Goal: Task Accomplishment & Management: Use online tool/utility

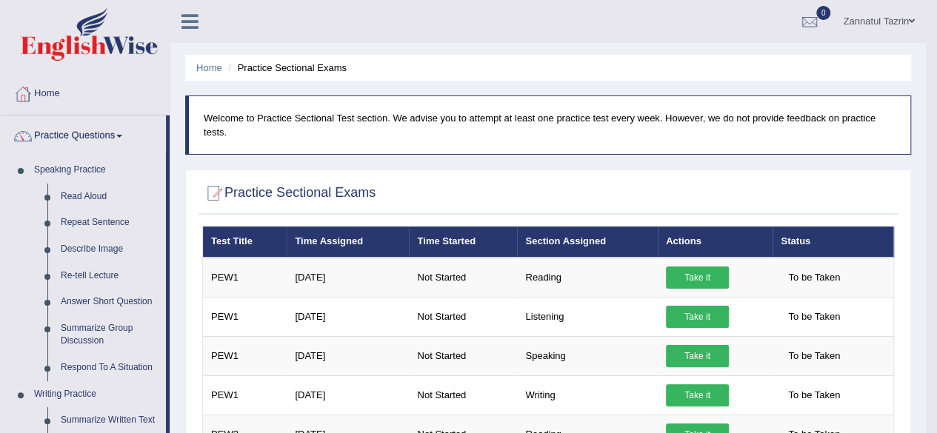
click at [357, 10] on div "Zannatul Tazrin Toggle navigation Username: Tazrin Access Type: Online Subscrip…" at bounding box center [548, 21] width 756 height 43
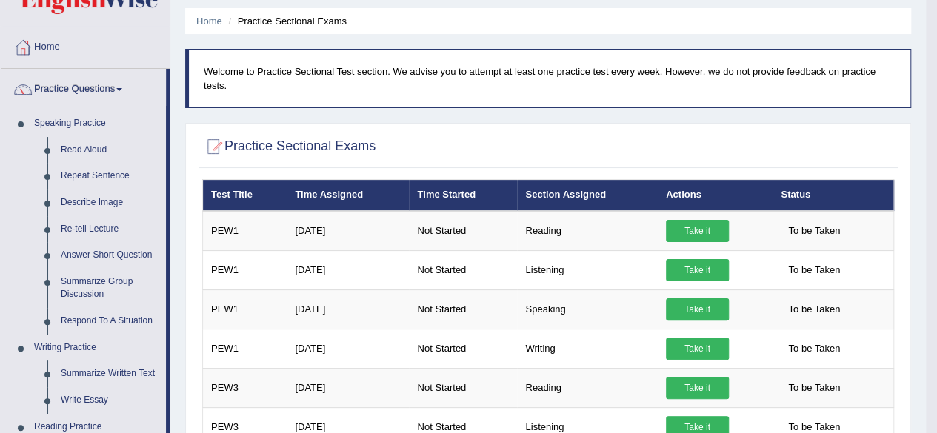
scroll to position [77, 0]
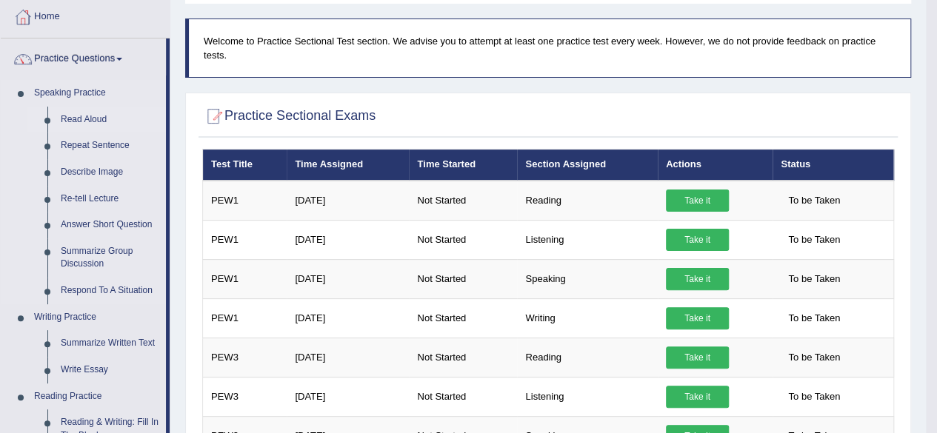
click at [89, 117] on link "Read Aloud" at bounding box center [110, 120] width 112 height 27
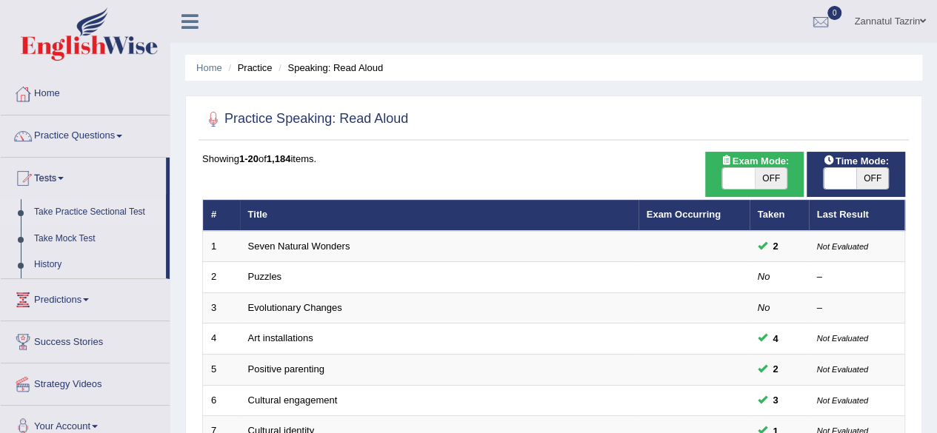
click at [96, 211] on link "Take Practice Sectional Test" at bounding box center [96, 212] width 139 height 27
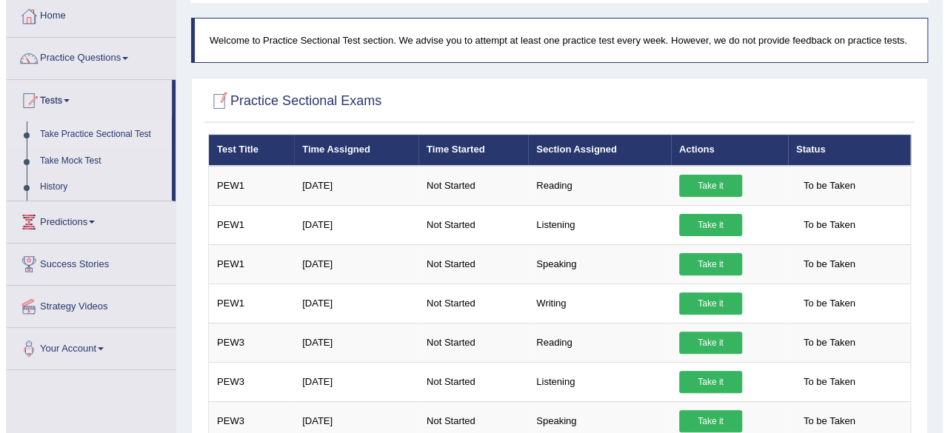
scroll to position [76, 0]
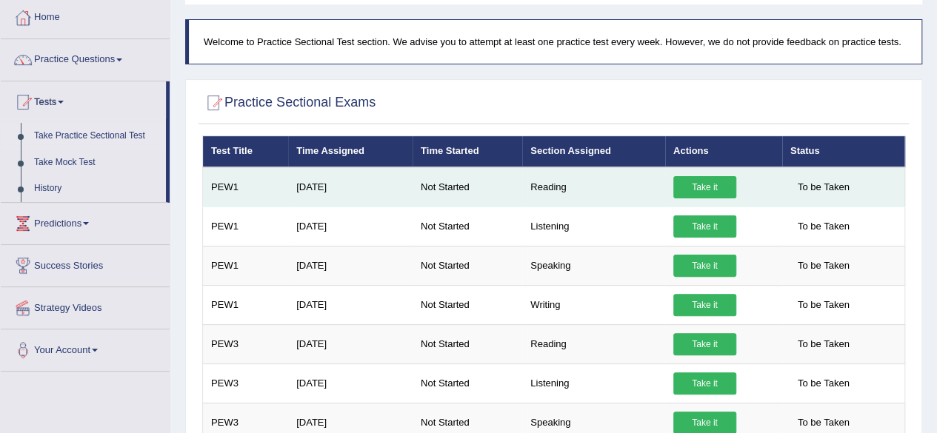
click at [708, 186] on link "Take it" at bounding box center [705, 187] width 63 height 22
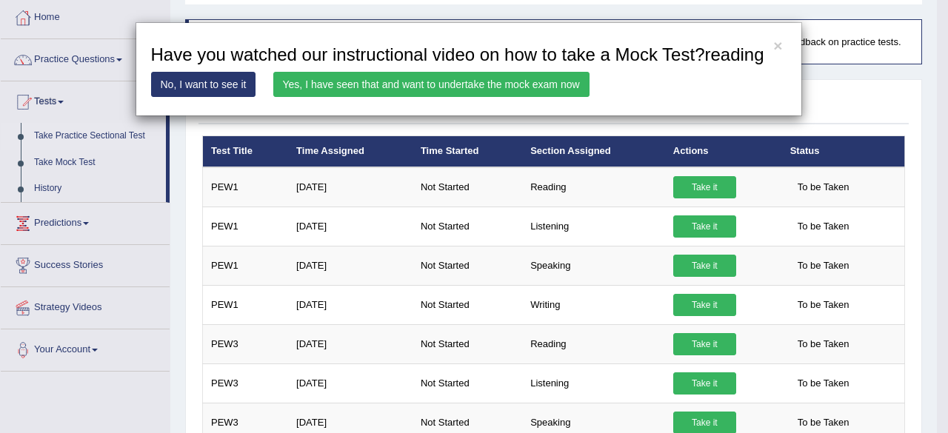
click at [434, 75] on link "Yes, I have seen that and want to undertake the mock exam now" at bounding box center [431, 84] width 316 height 25
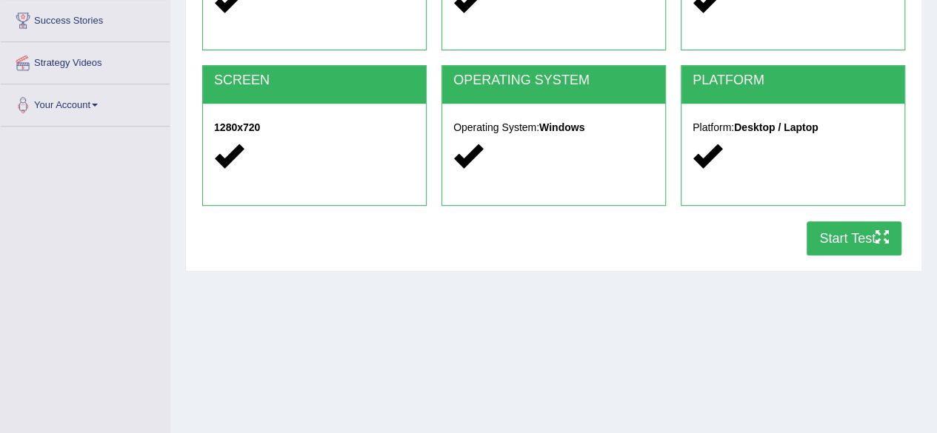
scroll to position [241, 0]
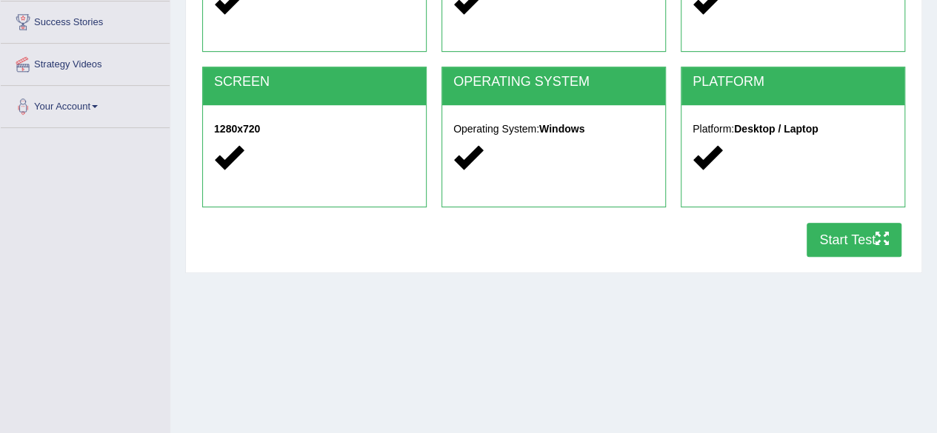
click at [856, 242] on button "Start Test" at bounding box center [854, 240] width 95 height 34
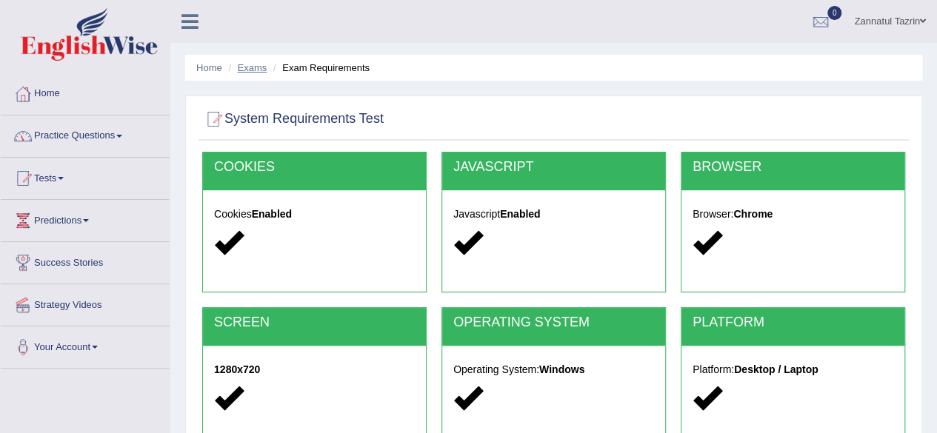
click at [259, 64] on link "Exams" at bounding box center [253, 67] width 30 height 11
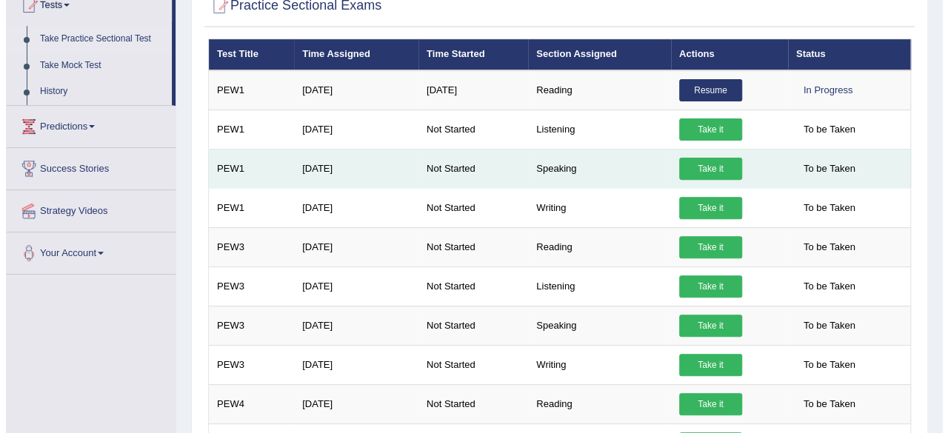
scroll to position [173, 0]
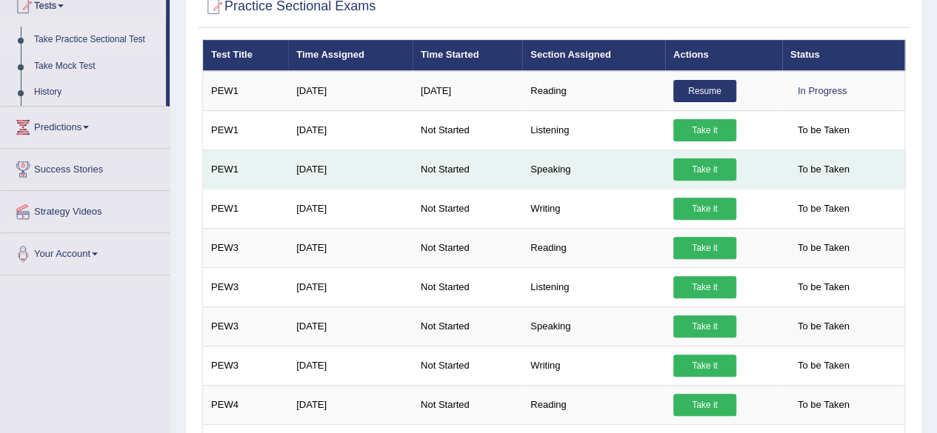
click at [704, 162] on link "Take it" at bounding box center [705, 170] width 63 height 22
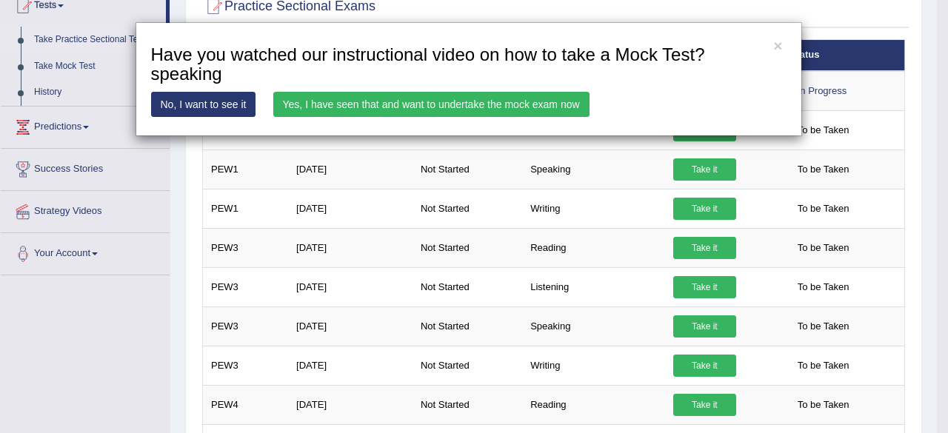
click at [646, 179] on div "× Have you watched our instructional video on how to take a Mock Test?speaking …" at bounding box center [474, 216] width 948 height 433
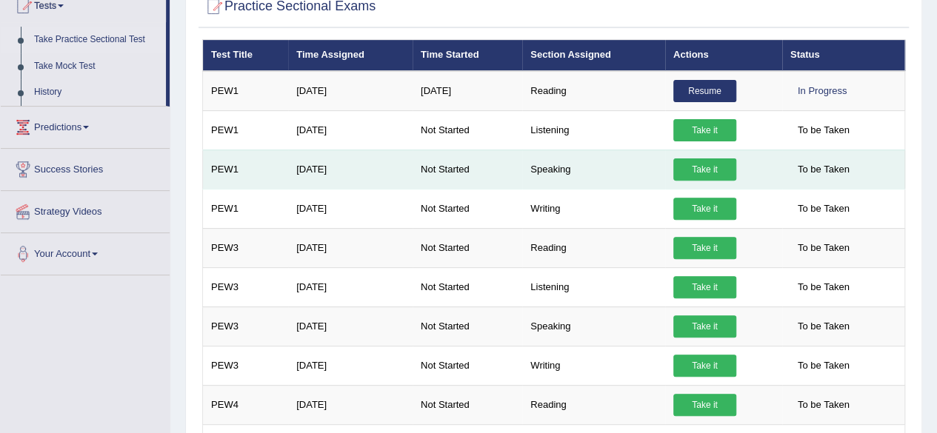
click at [726, 176] on link "Take it" at bounding box center [705, 170] width 63 height 22
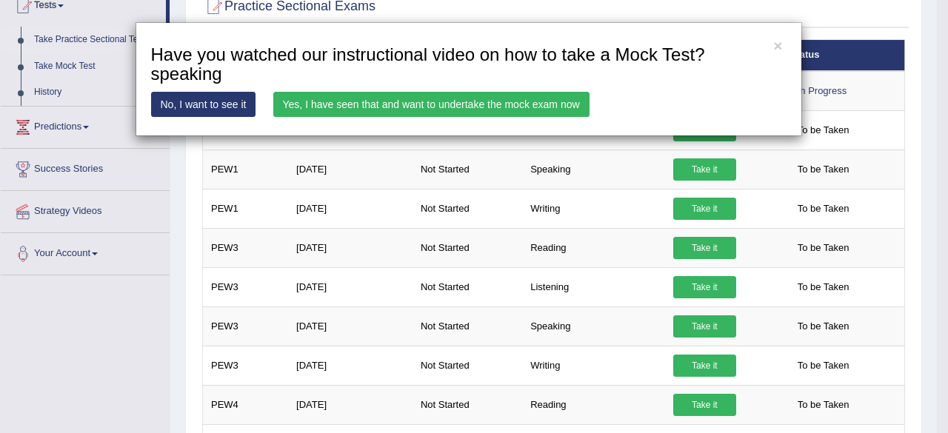
click at [490, 113] on link "Yes, I have seen that and want to undertake the mock exam now" at bounding box center [431, 104] width 316 height 25
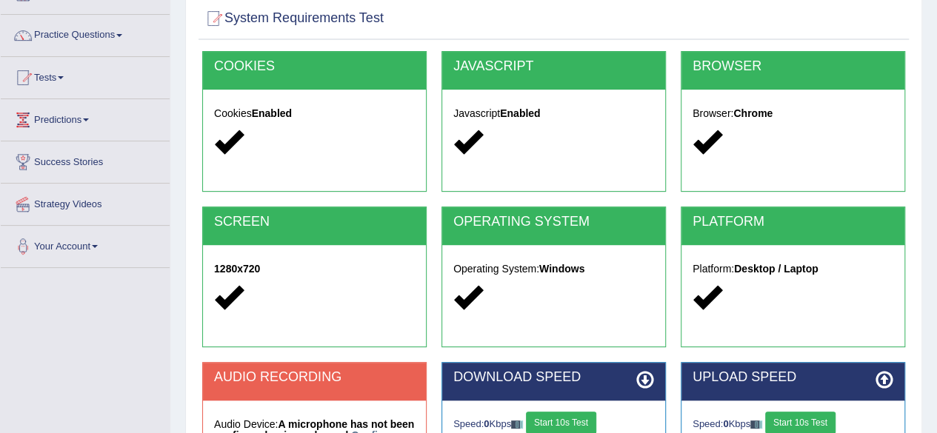
scroll to position [159, 0]
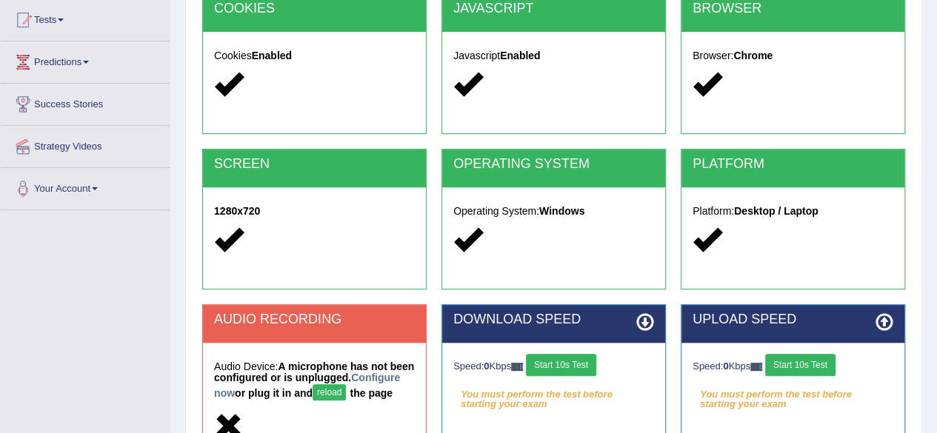
click at [346, 388] on button "reload" at bounding box center [329, 393] width 33 height 16
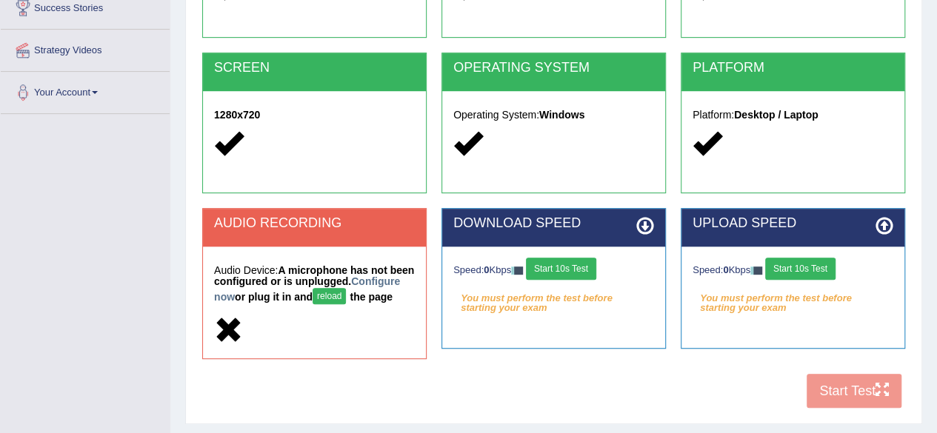
scroll to position [258, 0]
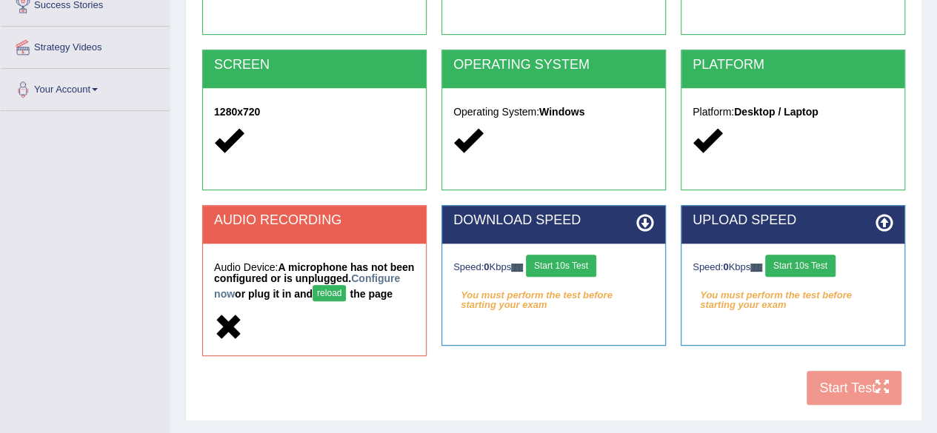
click at [346, 294] on button "reload" at bounding box center [329, 293] width 33 height 16
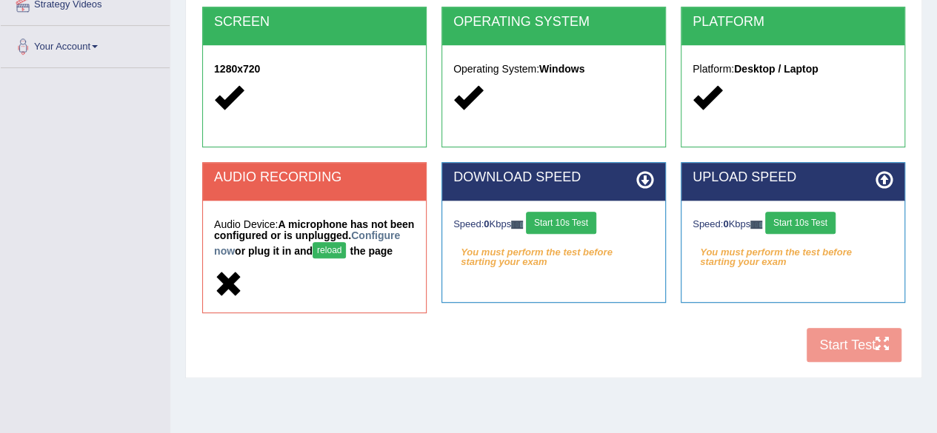
scroll to position [258, 0]
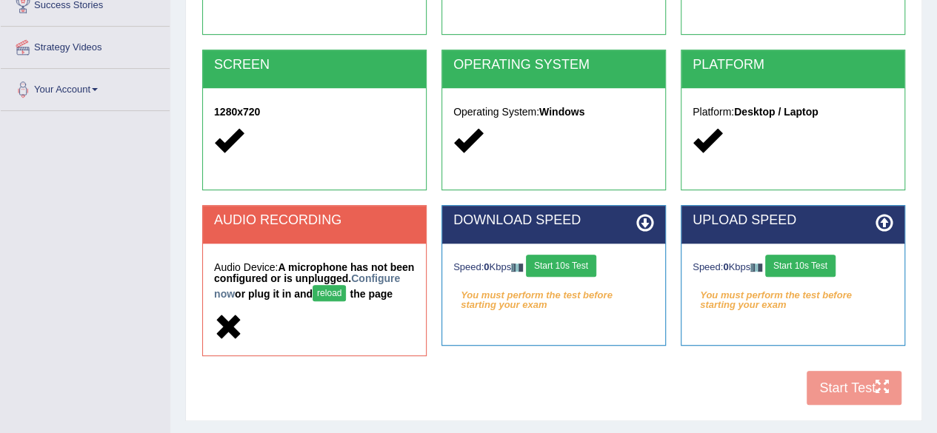
click at [346, 294] on button "reload" at bounding box center [329, 293] width 33 height 16
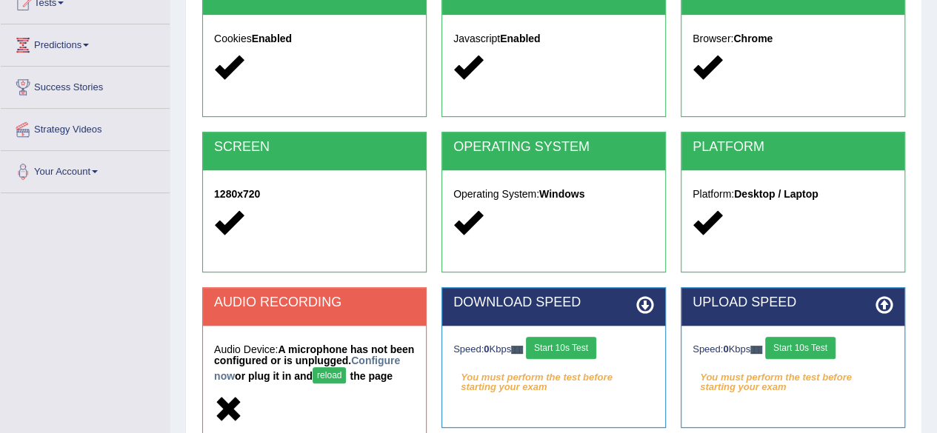
scroll to position [207, 0]
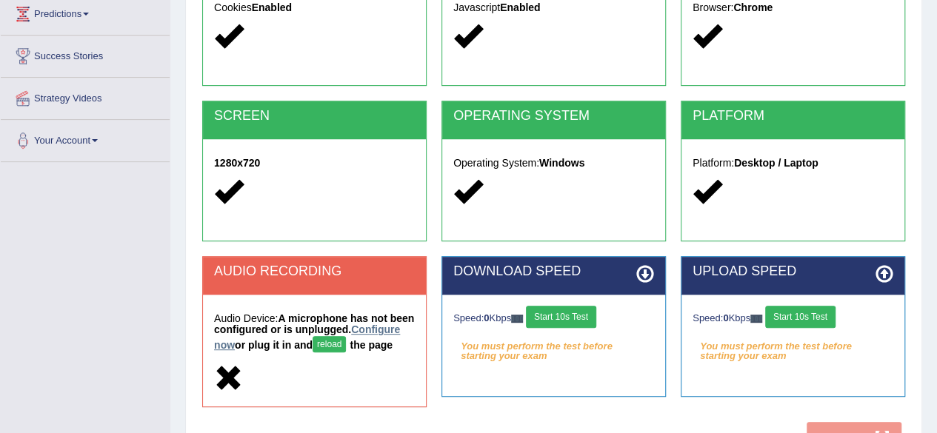
click at [245, 348] on link "Configure now" at bounding box center [307, 337] width 186 height 27
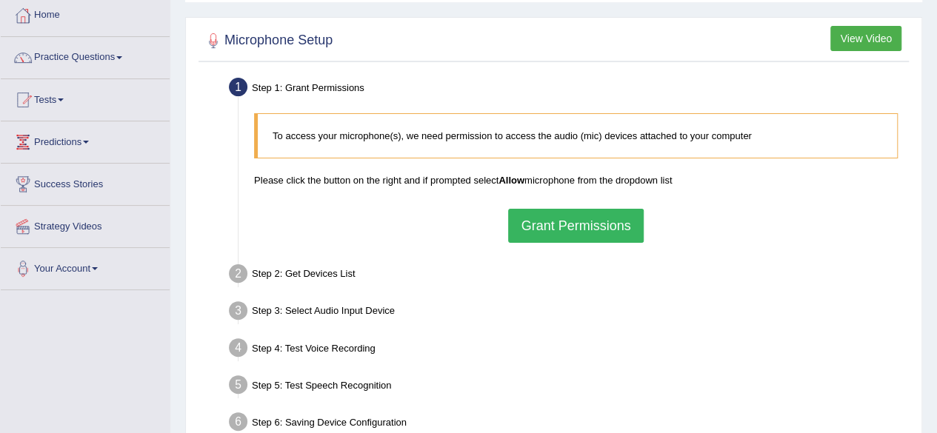
scroll to position [81, 0]
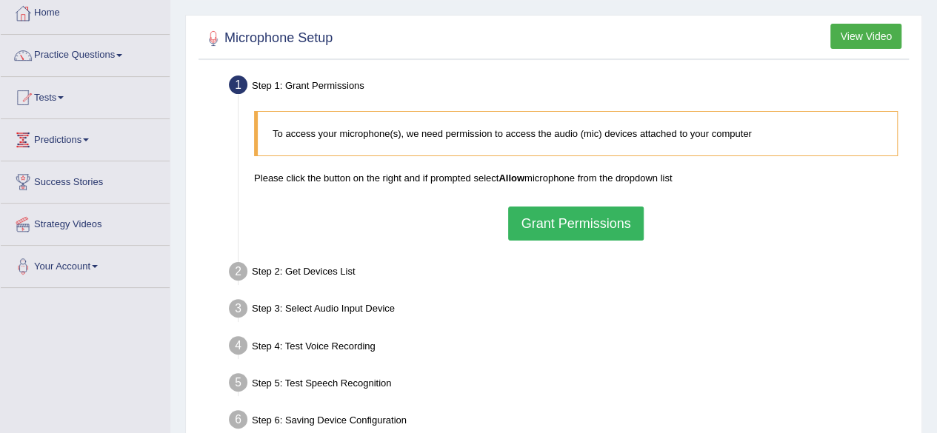
click at [596, 229] on button "Grant Permissions" at bounding box center [575, 224] width 135 height 34
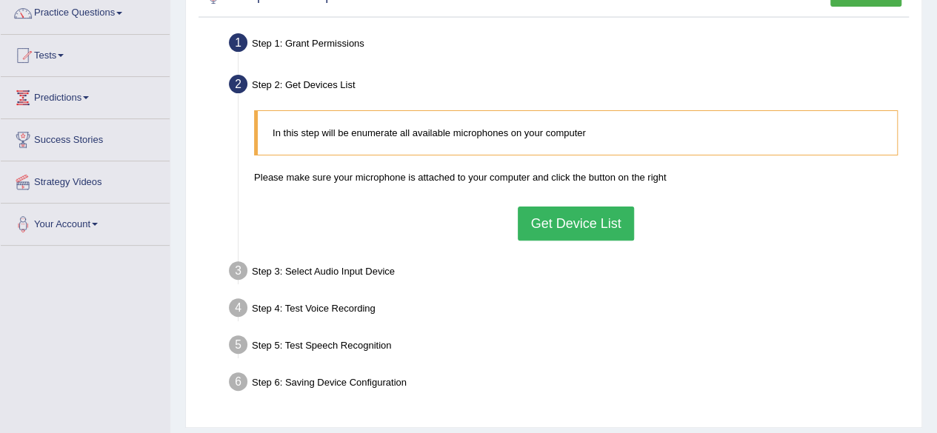
scroll to position [124, 0]
click at [596, 229] on button "Get Device List" at bounding box center [576, 223] width 116 height 34
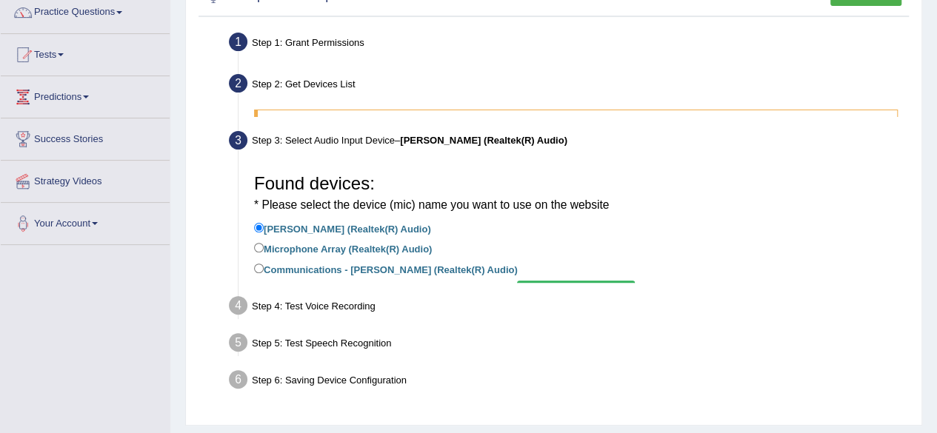
click at [596, 229] on div "Found devices: * Please select the device (mic) name you want to use on the web…" at bounding box center [576, 221] width 659 height 124
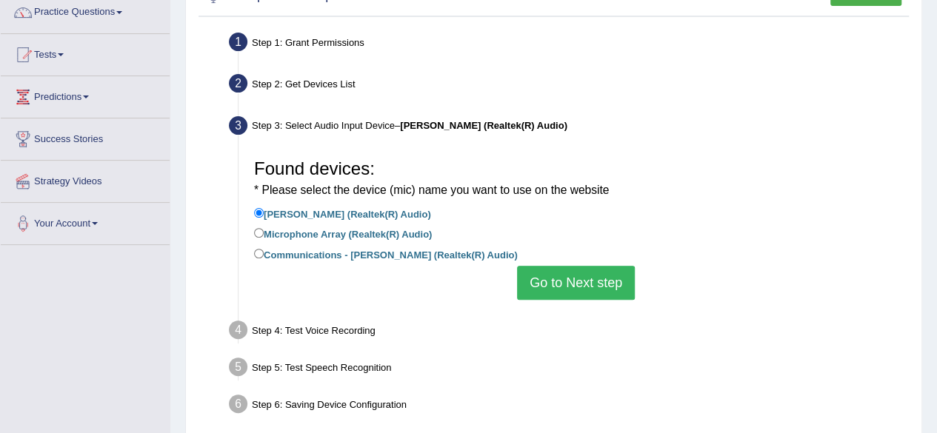
click at [602, 270] on button "Go to Next step" at bounding box center [576, 283] width 118 height 34
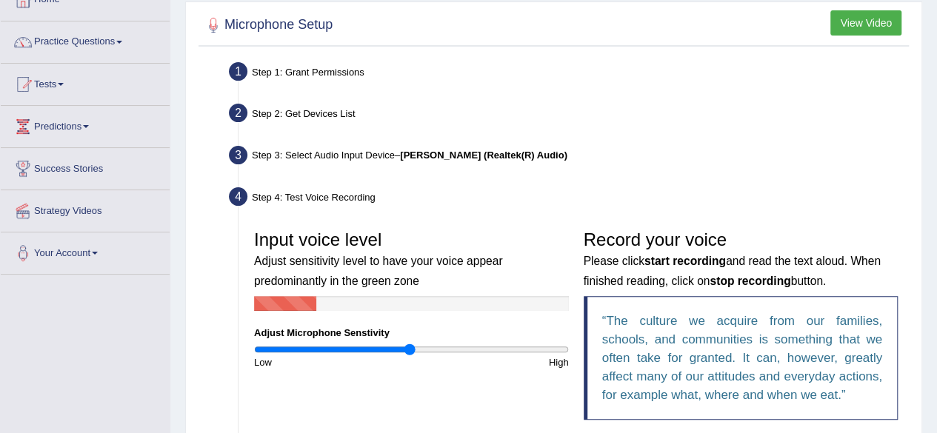
scroll to position [93, 0]
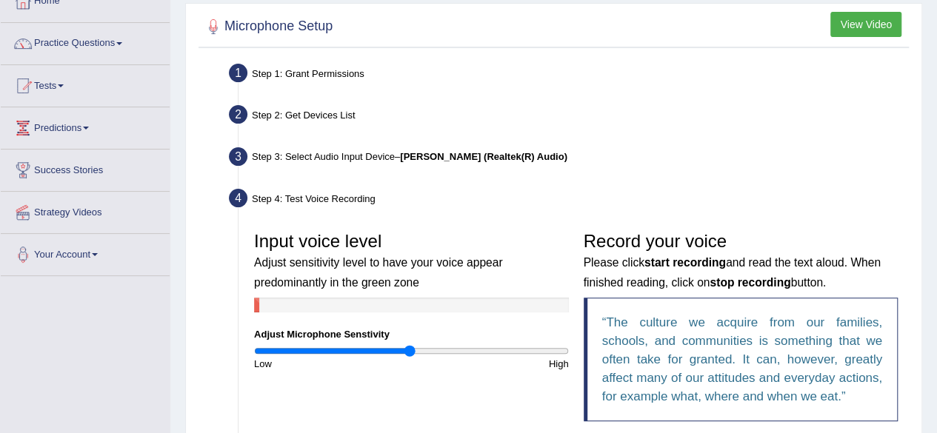
click at [659, 88] on div "Step 1: Grant Permissions" at bounding box center [568, 75] width 693 height 33
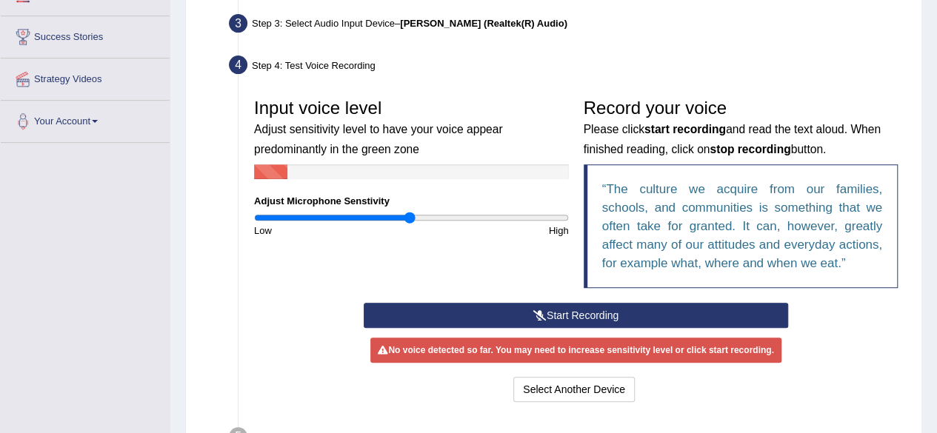
scroll to position [225, 0]
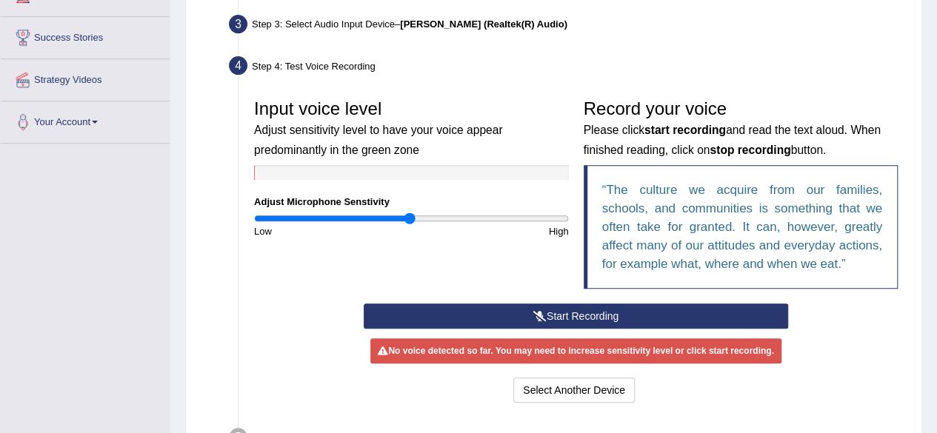
click at [565, 313] on button "Start Recording" at bounding box center [576, 316] width 425 height 25
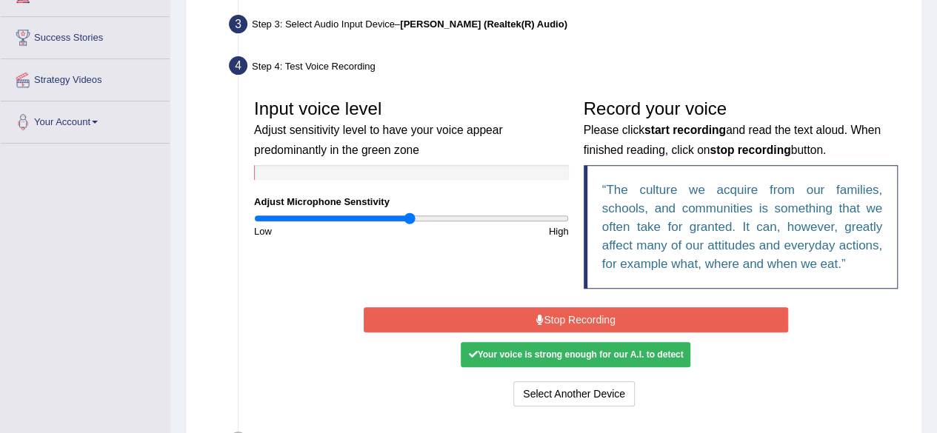
click at [565, 313] on button "Stop Recording" at bounding box center [576, 320] width 425 height 25
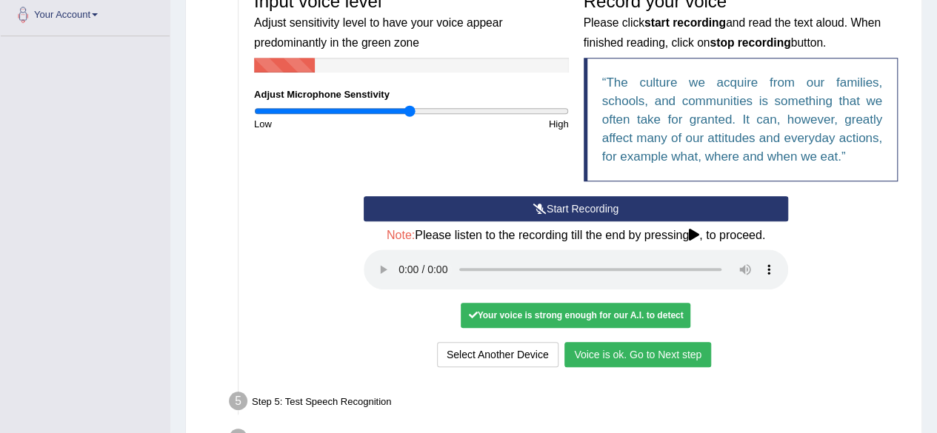
scroll to position [430, 0]
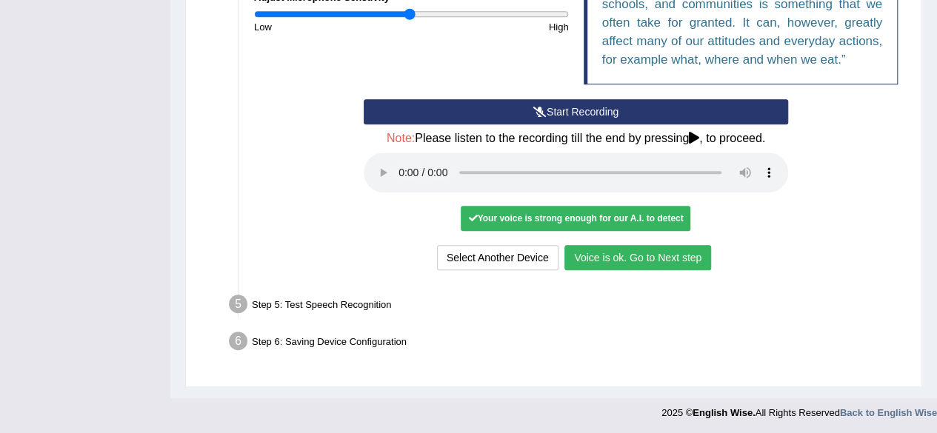
click at [654, 259] on button "Voice is ok. Go to Next step" at bounding box center [638, 257] width 147 height 25
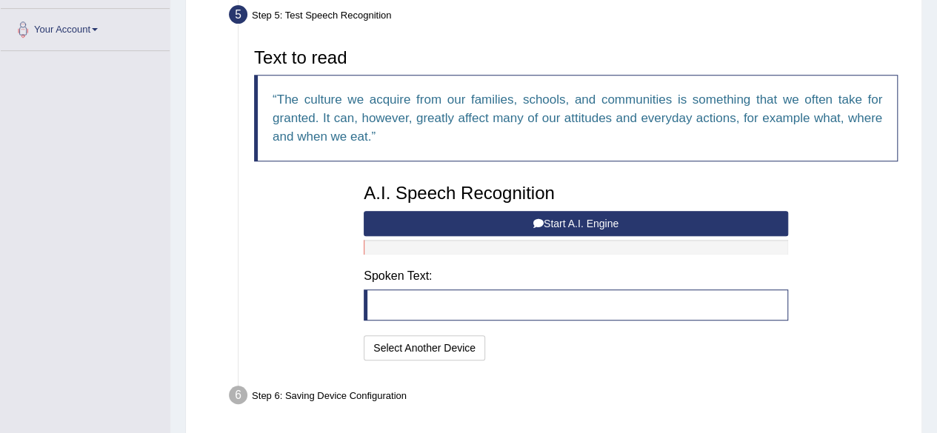
scroll to position [290, 0]
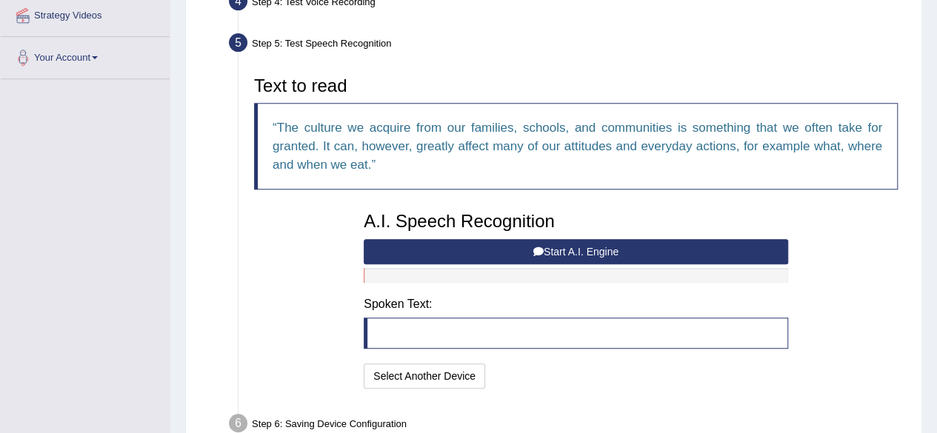
click at [611, 255] on button "Start A.I. Engine" at bounding box center [576, 251] width 425 height 25
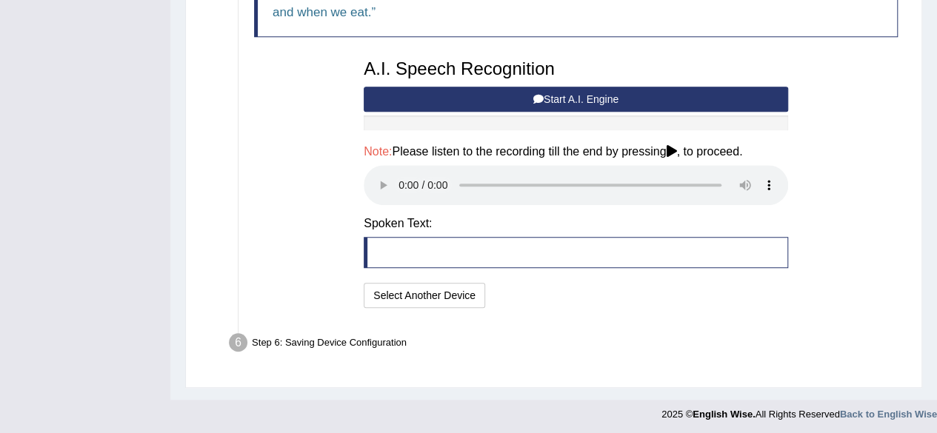
scroll to position [443, 0]
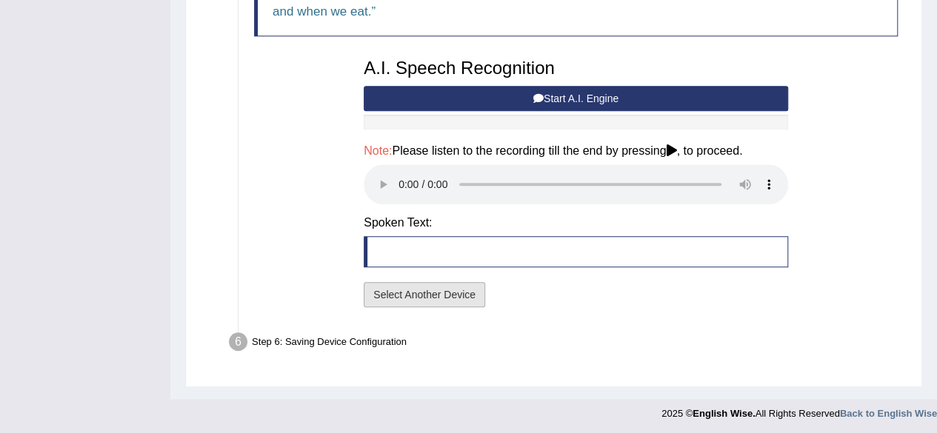
click at [471, 293] on button "Select Another Device" at bounding box center [425, 294] width 122 height 25
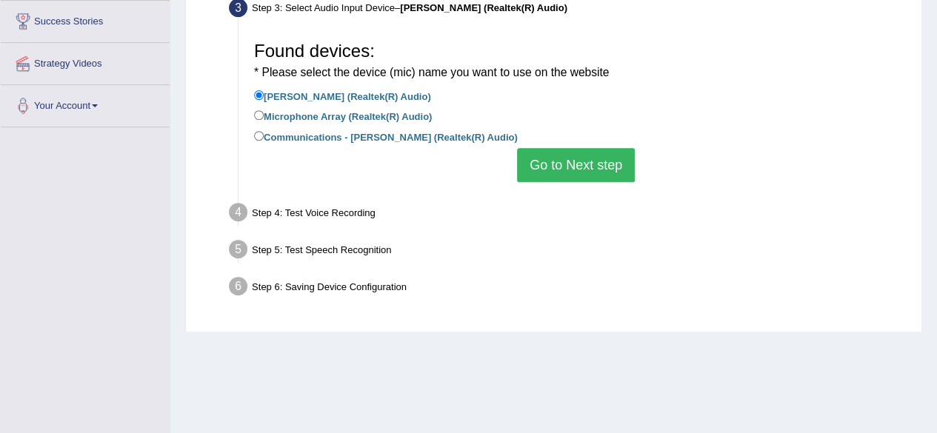
scroll to position [243, 0]
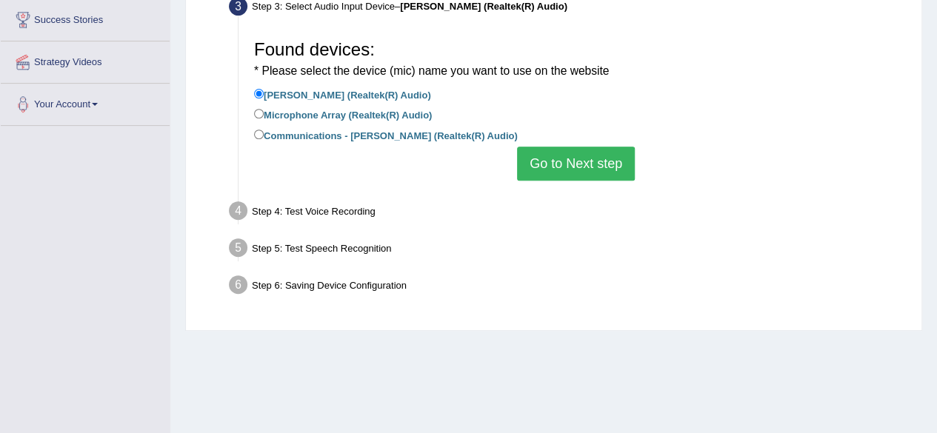
click at [375, 117] on label "Microphone Array (Realtek(R) Audio)" at bounding box center [343, 114] width 178 height 16
click at [264, 117] on input "Microphone Array (Realtek(R) Audio)" at bounding box center [259, 114] width 10 height 10
radio input "true"
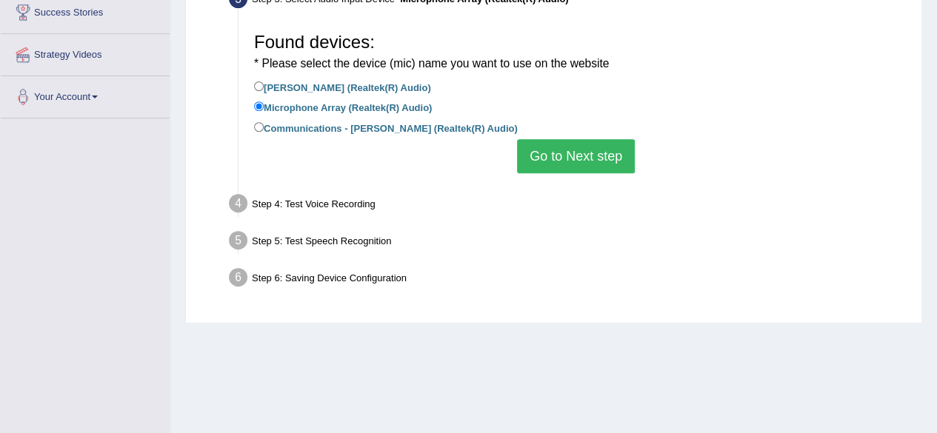
click at [592, 165] on button "Go to Next step" at bounding box center [576, 156] width 118 height 34
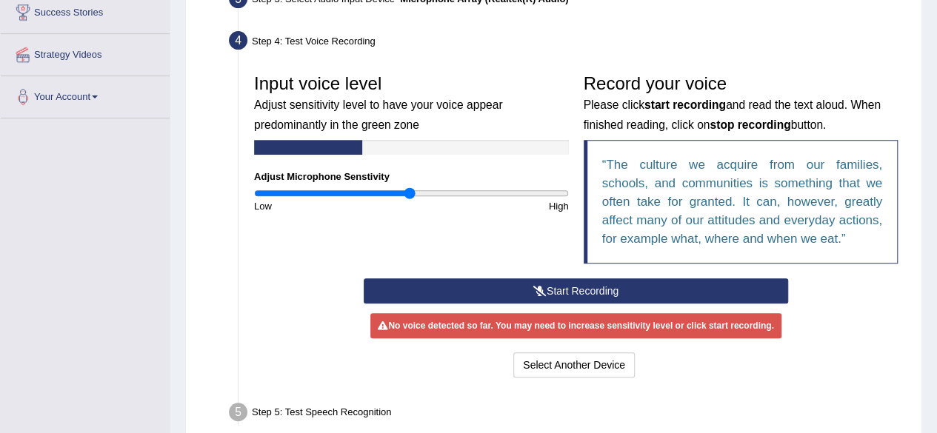
click at [571, 287] on button "Start Recording" at bounding box center [576, 291] width 425 height 25
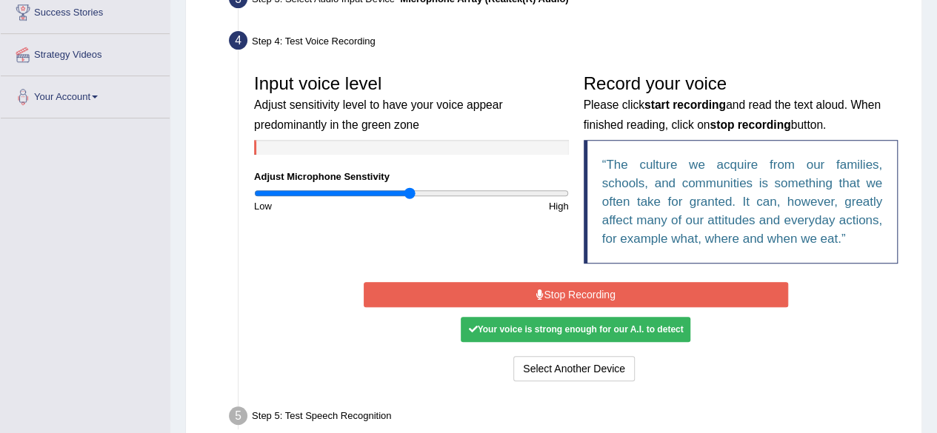
click at [587, 298] on button "Stop Recording" at bounding box center [576, 294] width 425 height 25
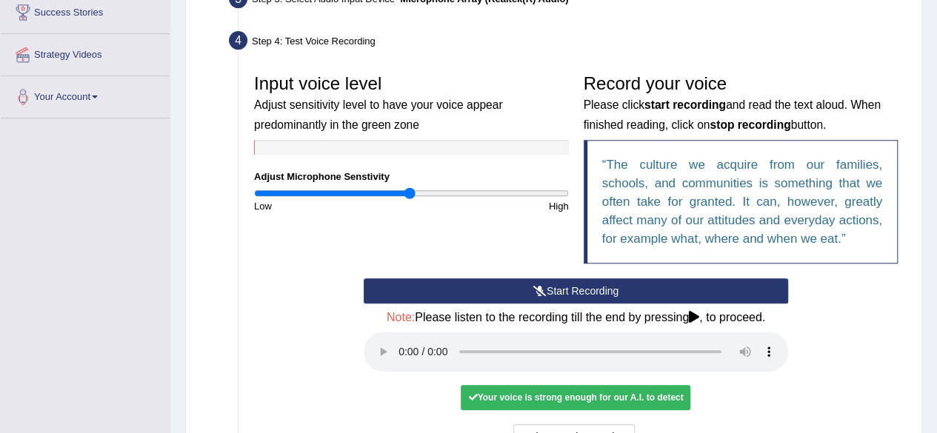
scroll to position [323, 0]
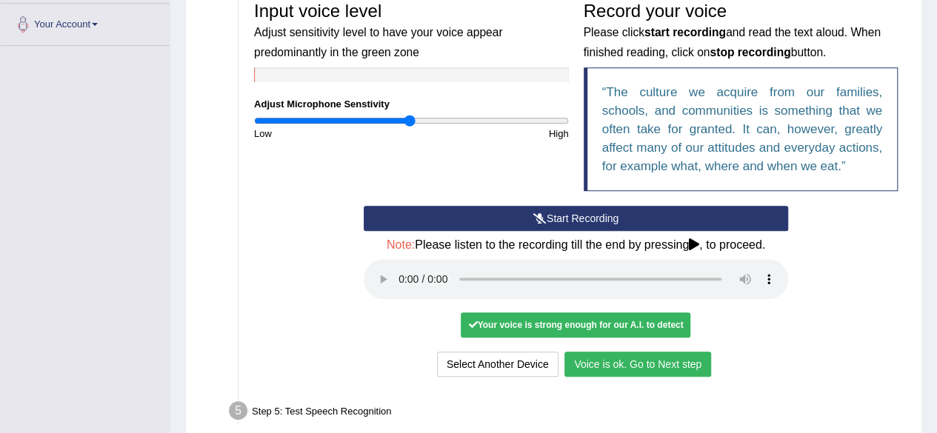
click at [652, 362] on button "Voice is ok. Go to Next step" at bounding box center [638, 364] width 147 height 25
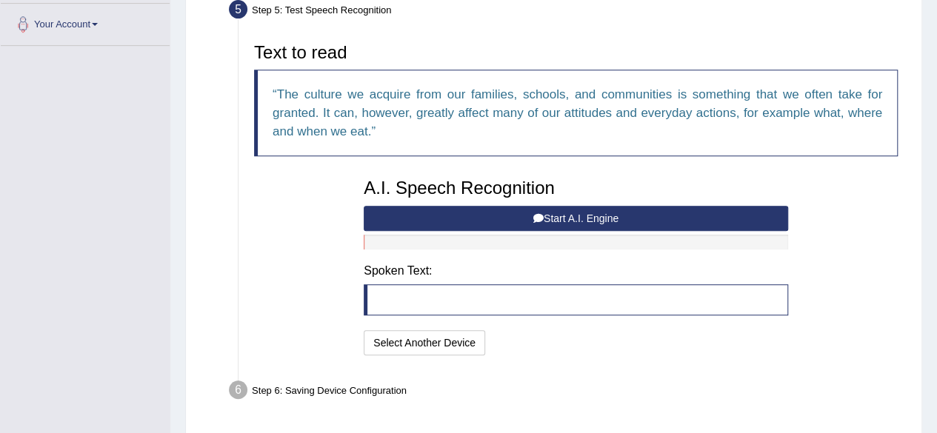
scroll to position [285, 0]
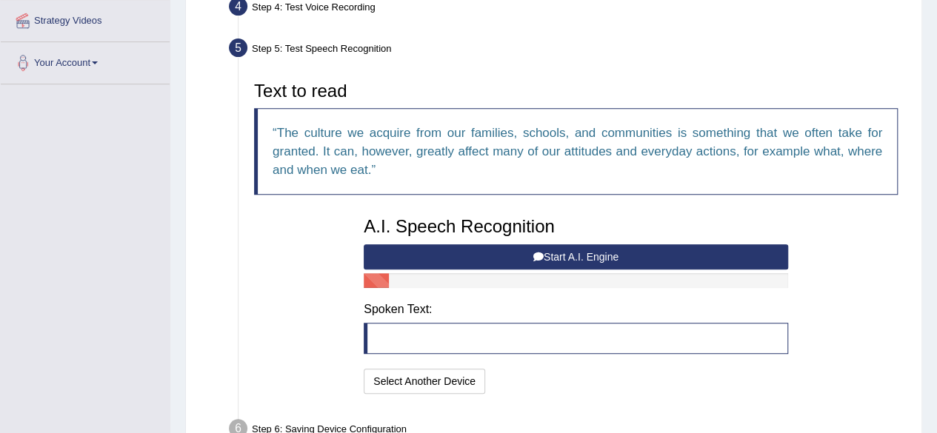
click at [590, 259] on button "Start A.I. Engine" at bounding box center [576, 257] width 425 height 25
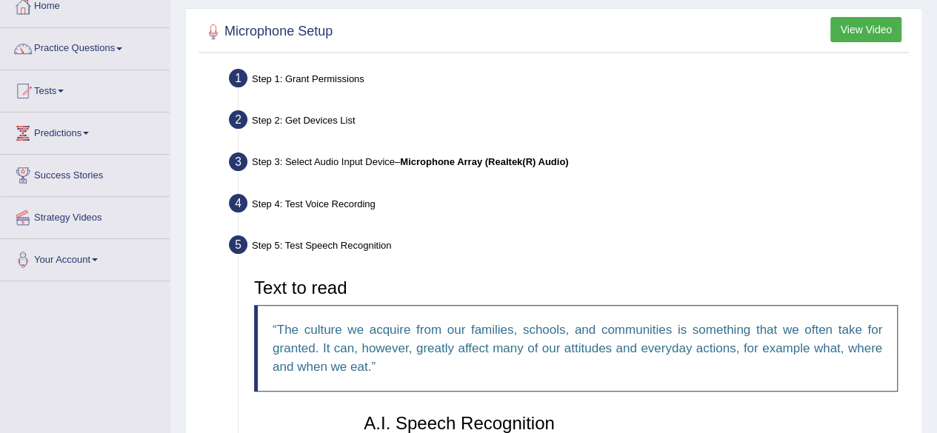
scroll to position [87, 0]
click at [92, 56] on link "Practice Questions" at bounding box center [85, 47] width 169 height 37
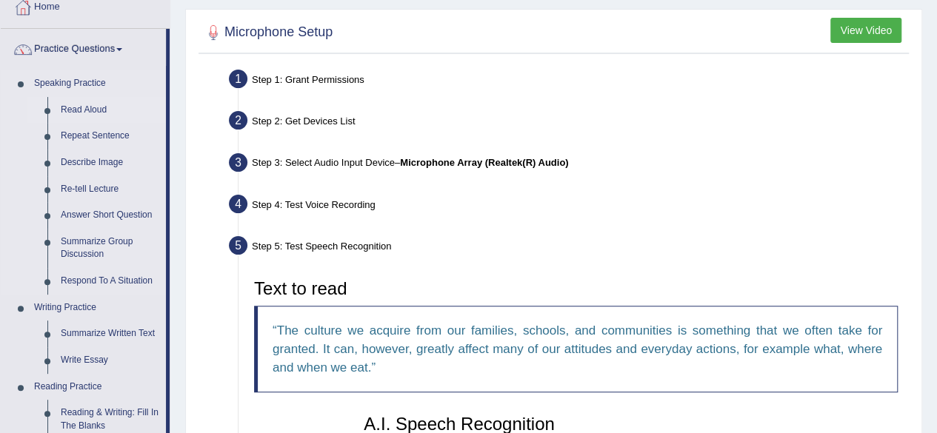
click at [93, 113] on link "Read Aloud" at bounding box center [110, 110] width 112 height 27
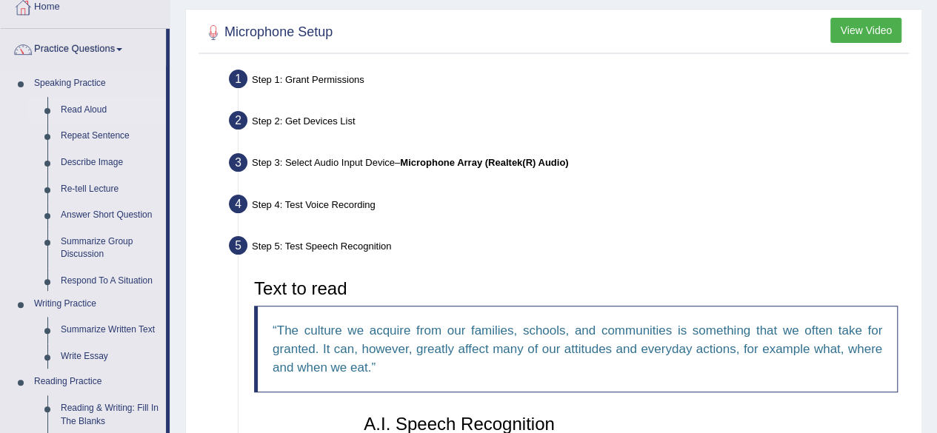
click at [93, 113] on link "Read Aloud" at bounding box center [110, 110] width 112 height 27
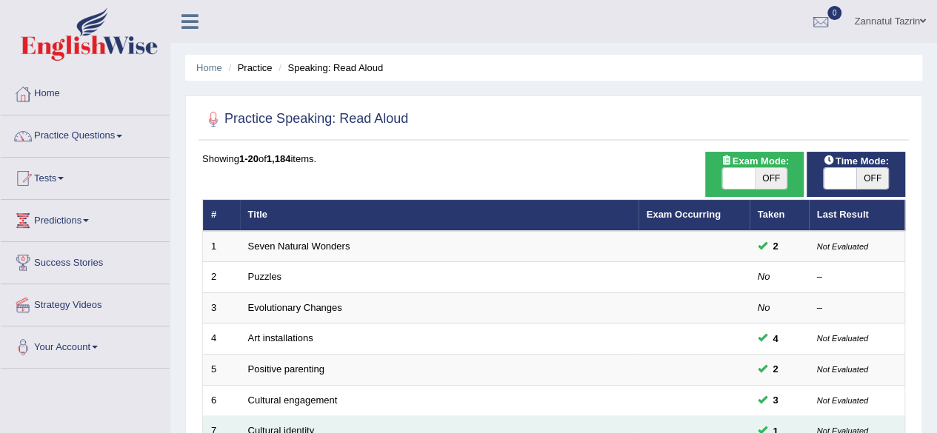
scroll to position [1, 0]
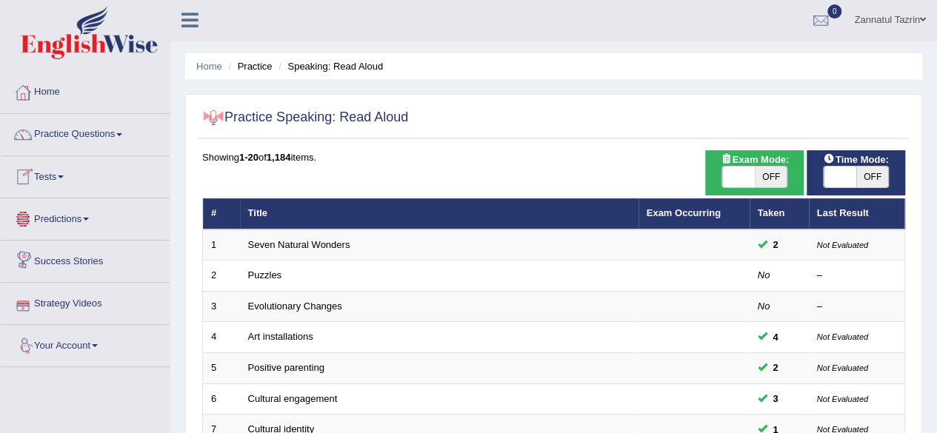
click at [67, 346] on link "Your Account" at bounding box center [85, 343] width 169 height 37
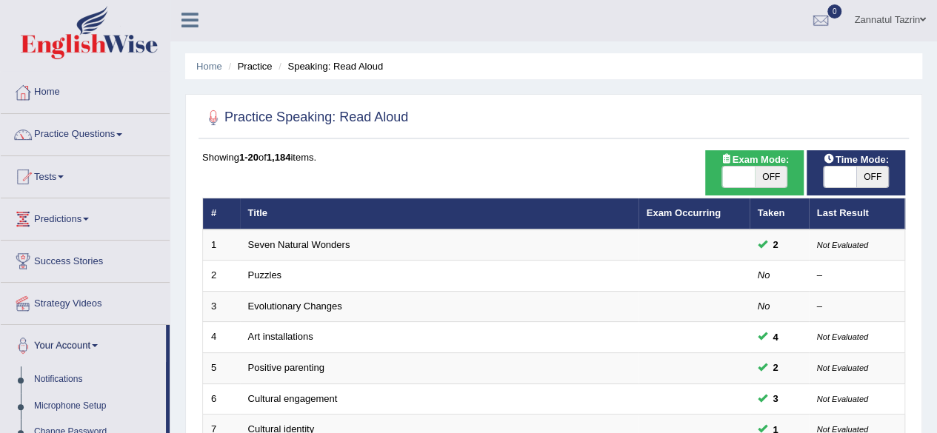
scroll to position [159, 0]
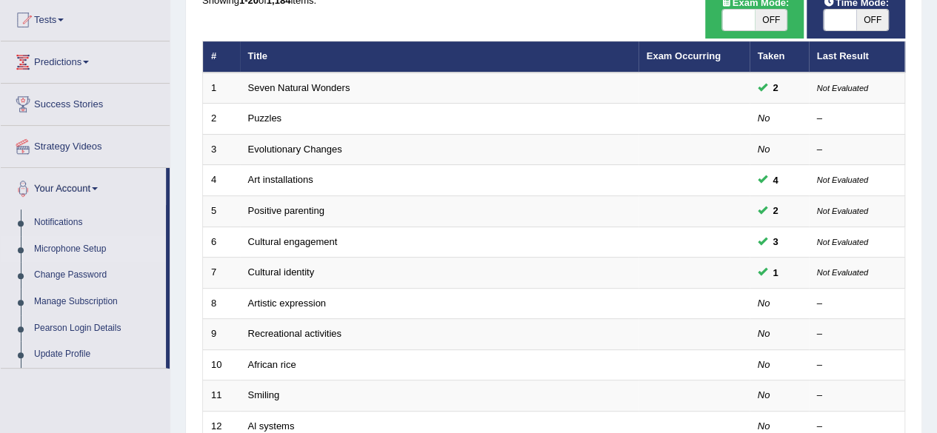
click at [73, 247] on link "Microphone Setup" at bounding box center [96, 249] width 139 height 27
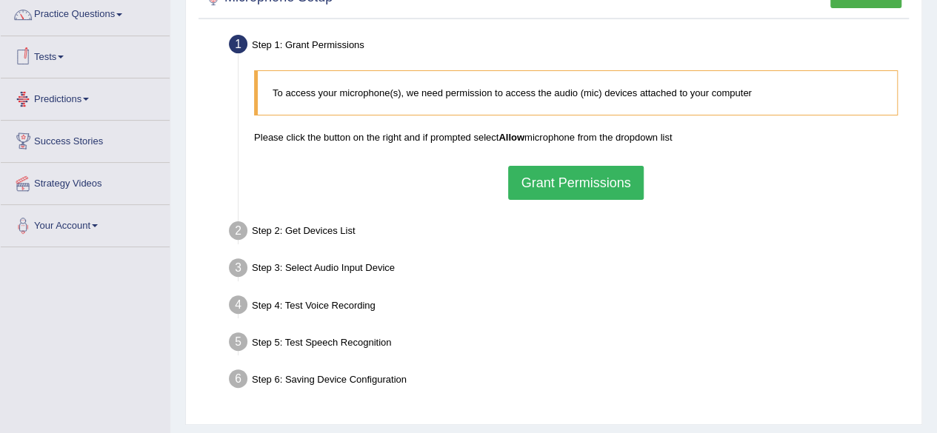
scroll to position [121, 0]
click at [571, 183] on button "Grant Permissions" at bounding box center [575, 184] width 135 height 34
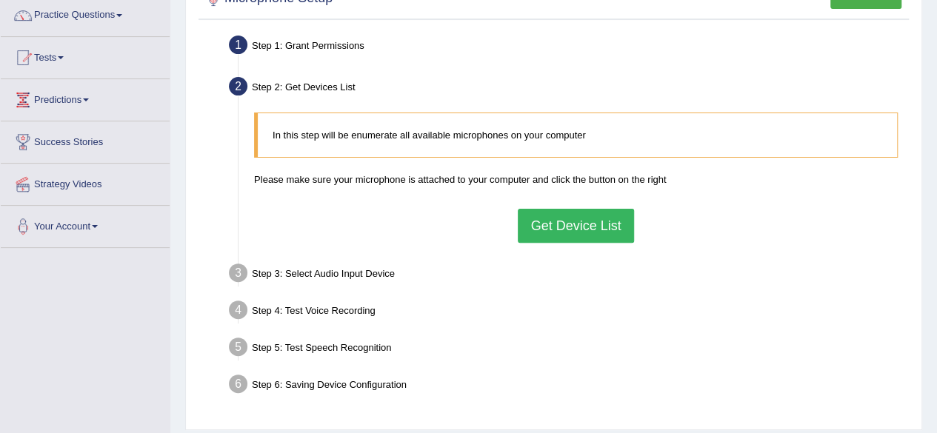
click at [573, 220] on button "Get Device List" at bounding box center [576, 226] width 116 height 34
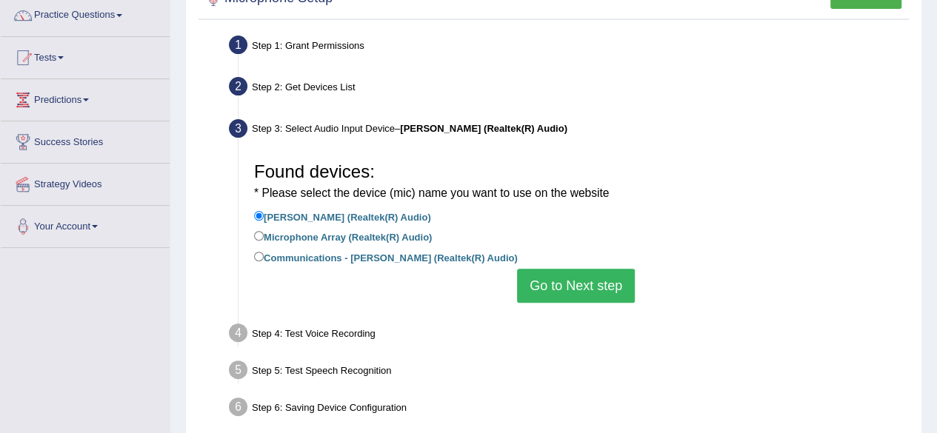
click at [589, 290] on button "Go to Next step" at bounding box center [576, 286] width 118 height 34
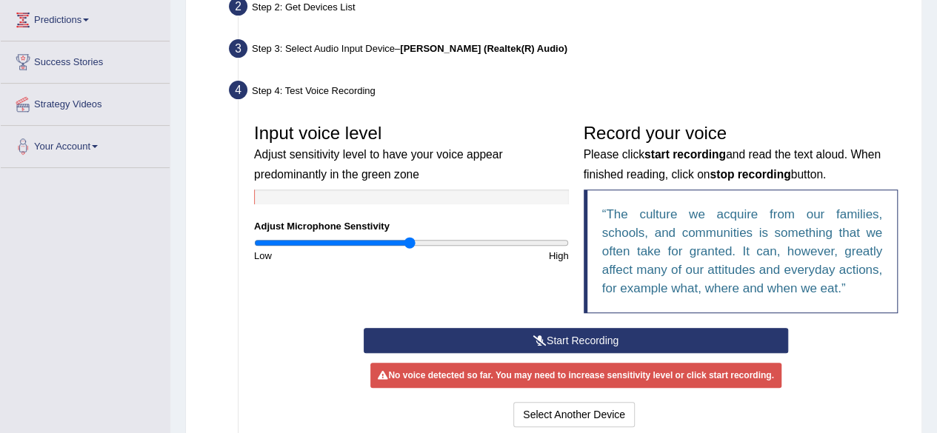
scroll to position [229, 0]
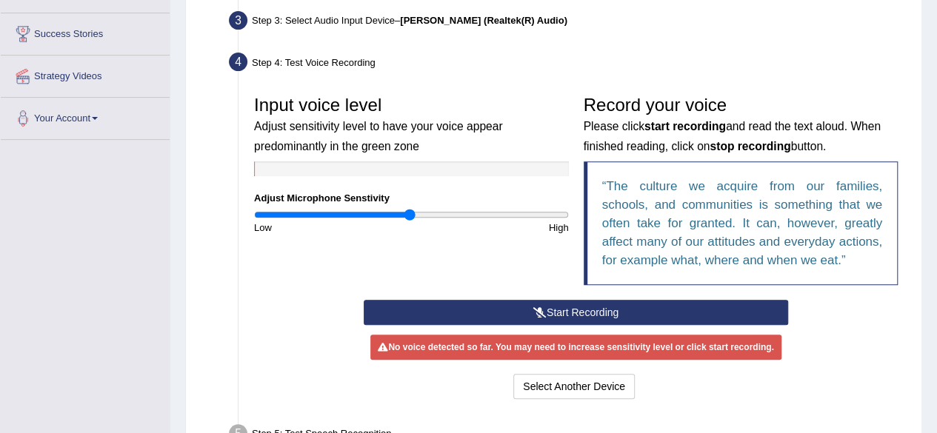
click at [588, 308] on button "Start Recording" at bounding box center [576, 312] width 425 height 25
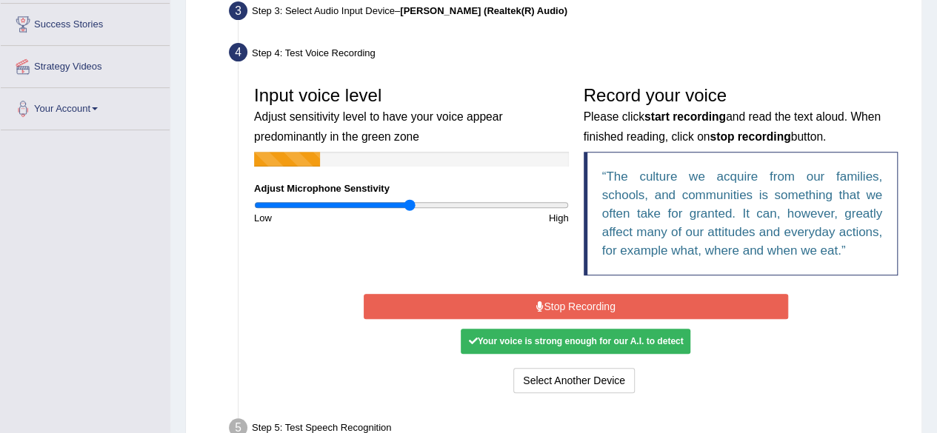
scroll to position [240, 0]
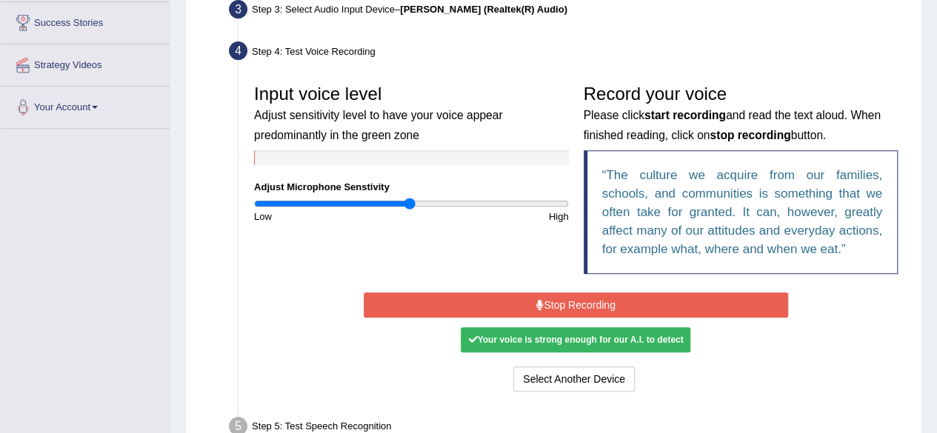
click at [588, 308] on button "Stop Recording" at bounding box center [576, 305] width 425 height 25
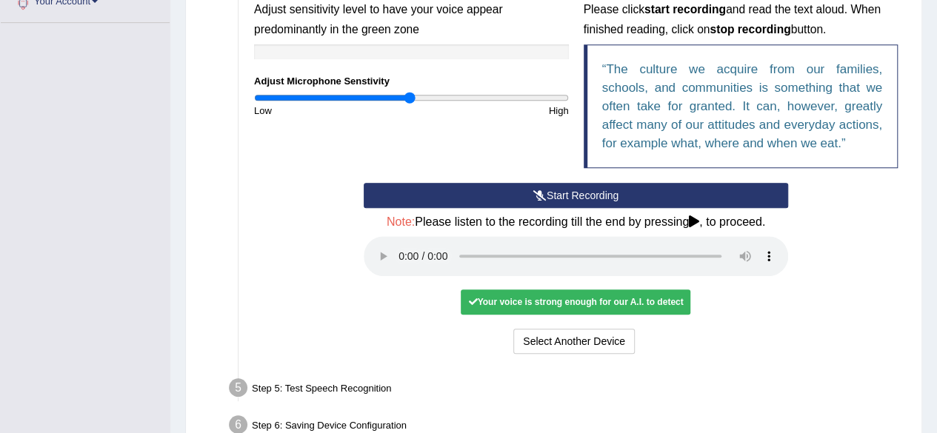
scroll to position [347, 0]
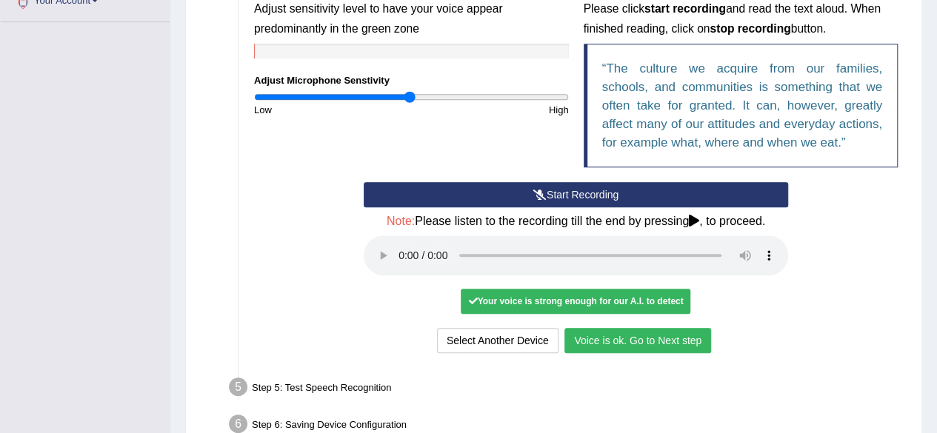
click at [668, 338] on button "Voice is ok. Go to Next step" at bounding box center [638, 340] width 147 height 25
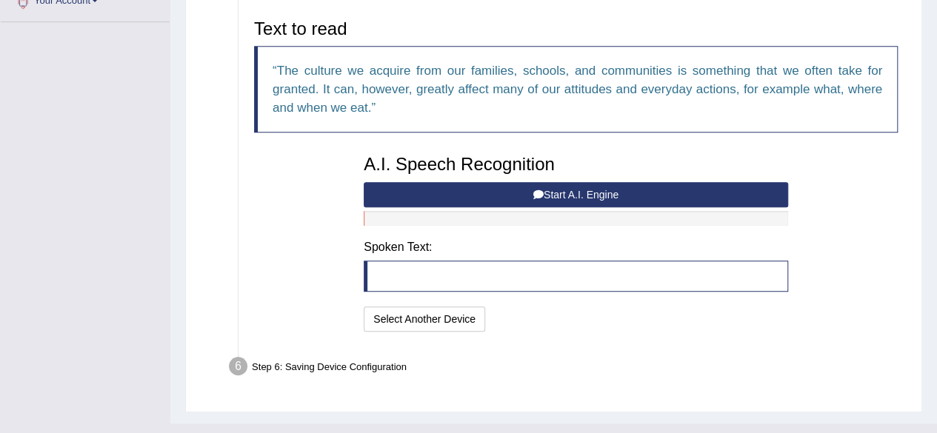
scroll to position [371, 0]
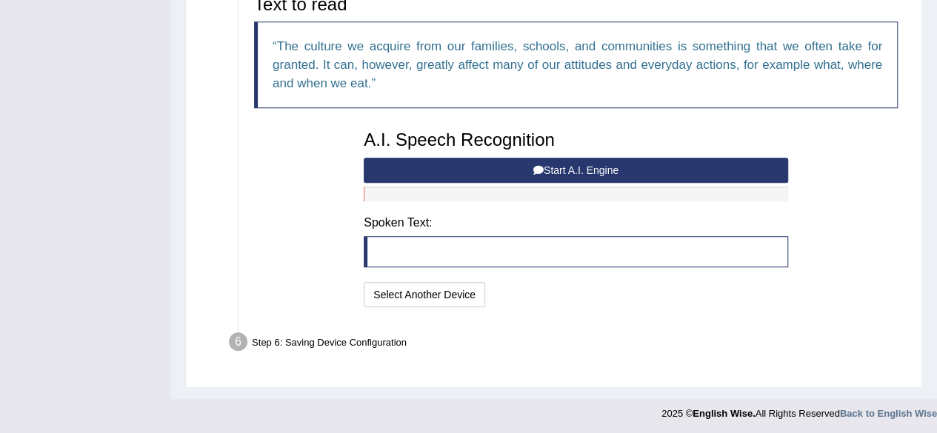
click at [602, 171] on button "Start A.I. Engine" at bounding box center [576, 170] width 425 height 25
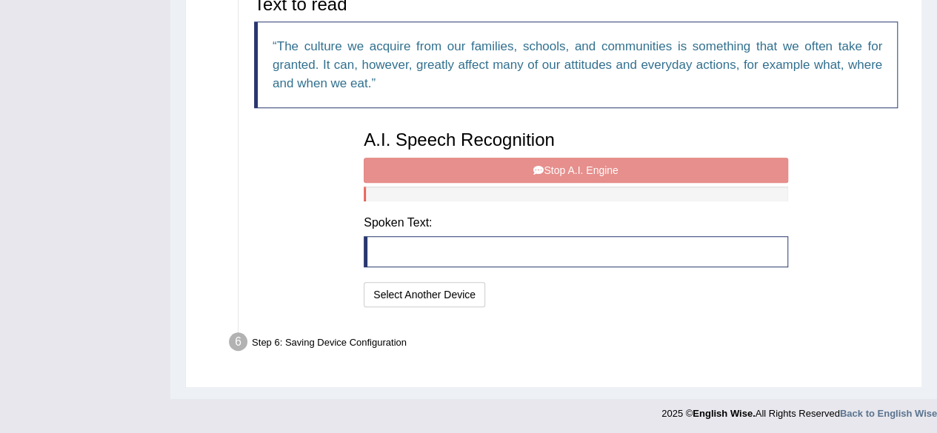
click at [602, 171] on div "A.I. Speech Recognition Start A.I. Engine Stop A.I. Engine Note: Please listen …" at bounding box center [575, 217] width 439 height 188
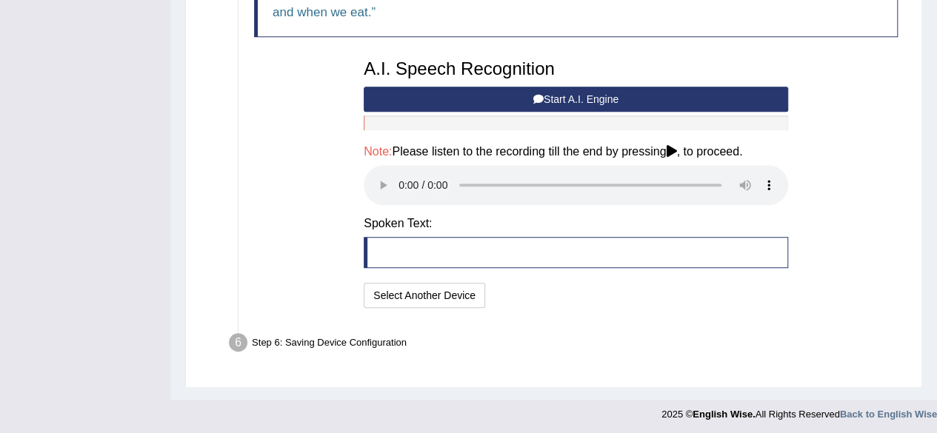
scroll to position [0, 0]
